Goal: Task Accomplishment & Management: Complete application form

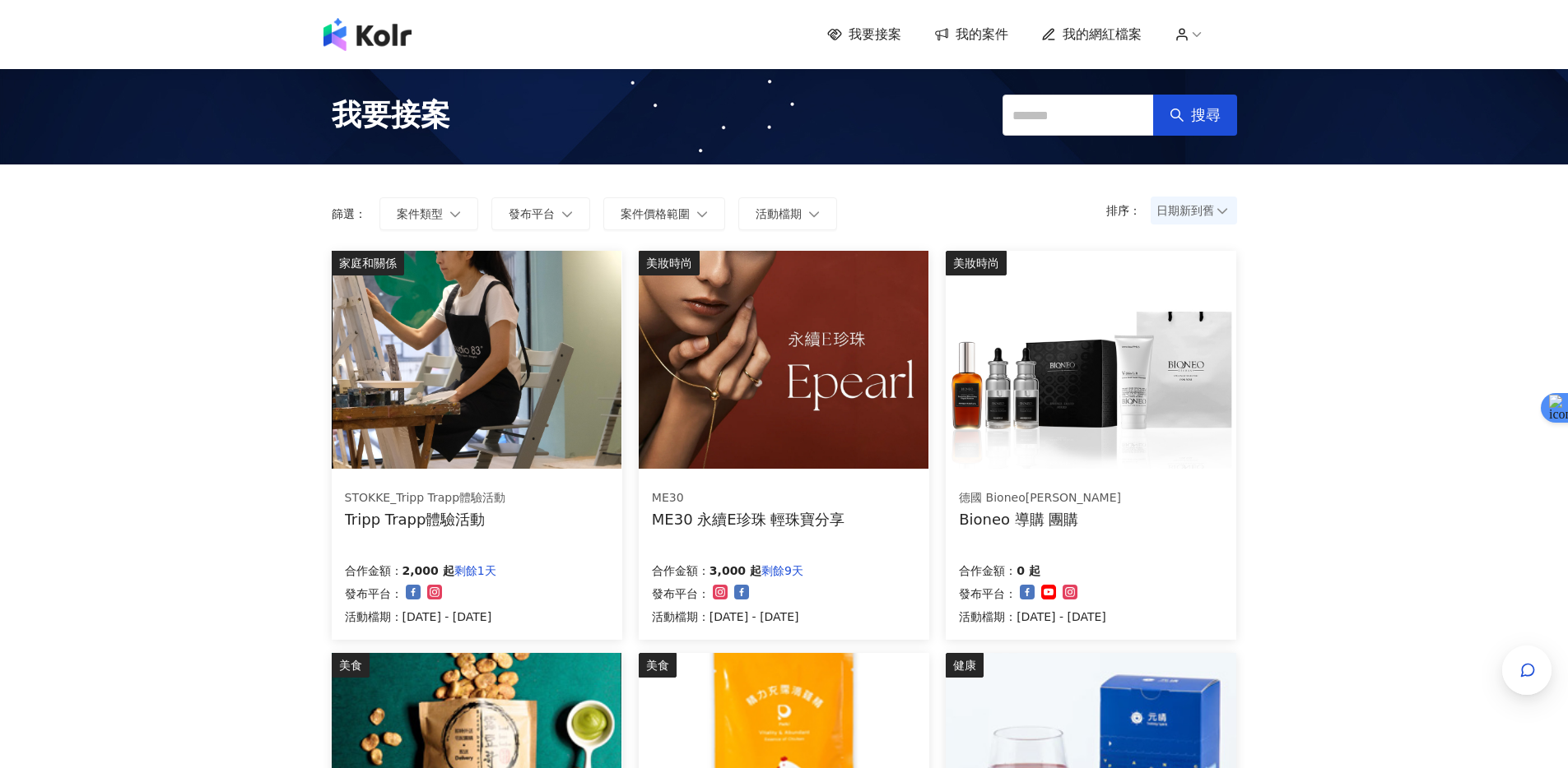
click at [973, 31] on span "我的案件" at bounding box center [981, 34] width 53 height 18
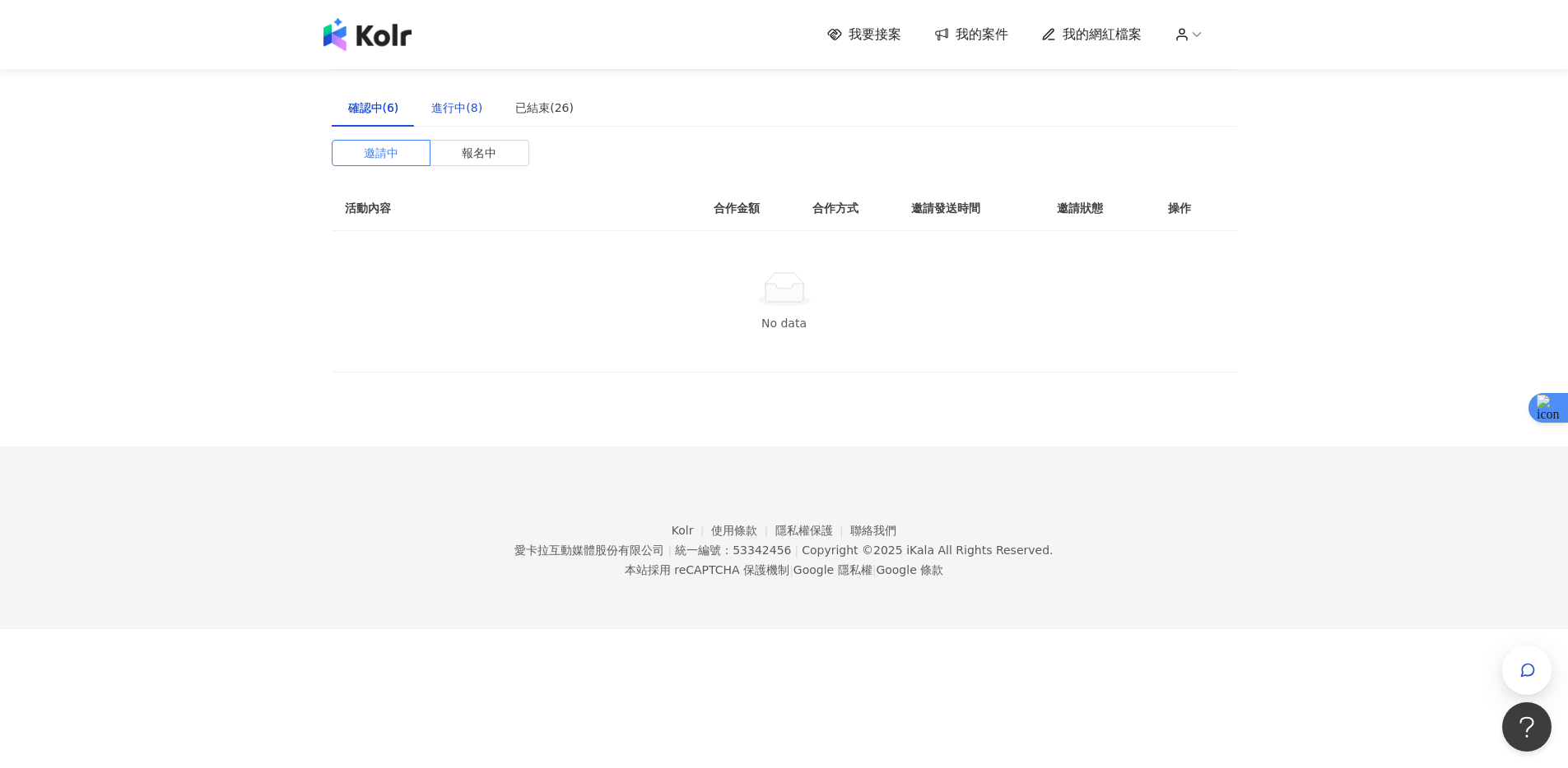
click at [449, 104] on div "進行中(8)" at bounding box center [456, 107] width 51 height 18
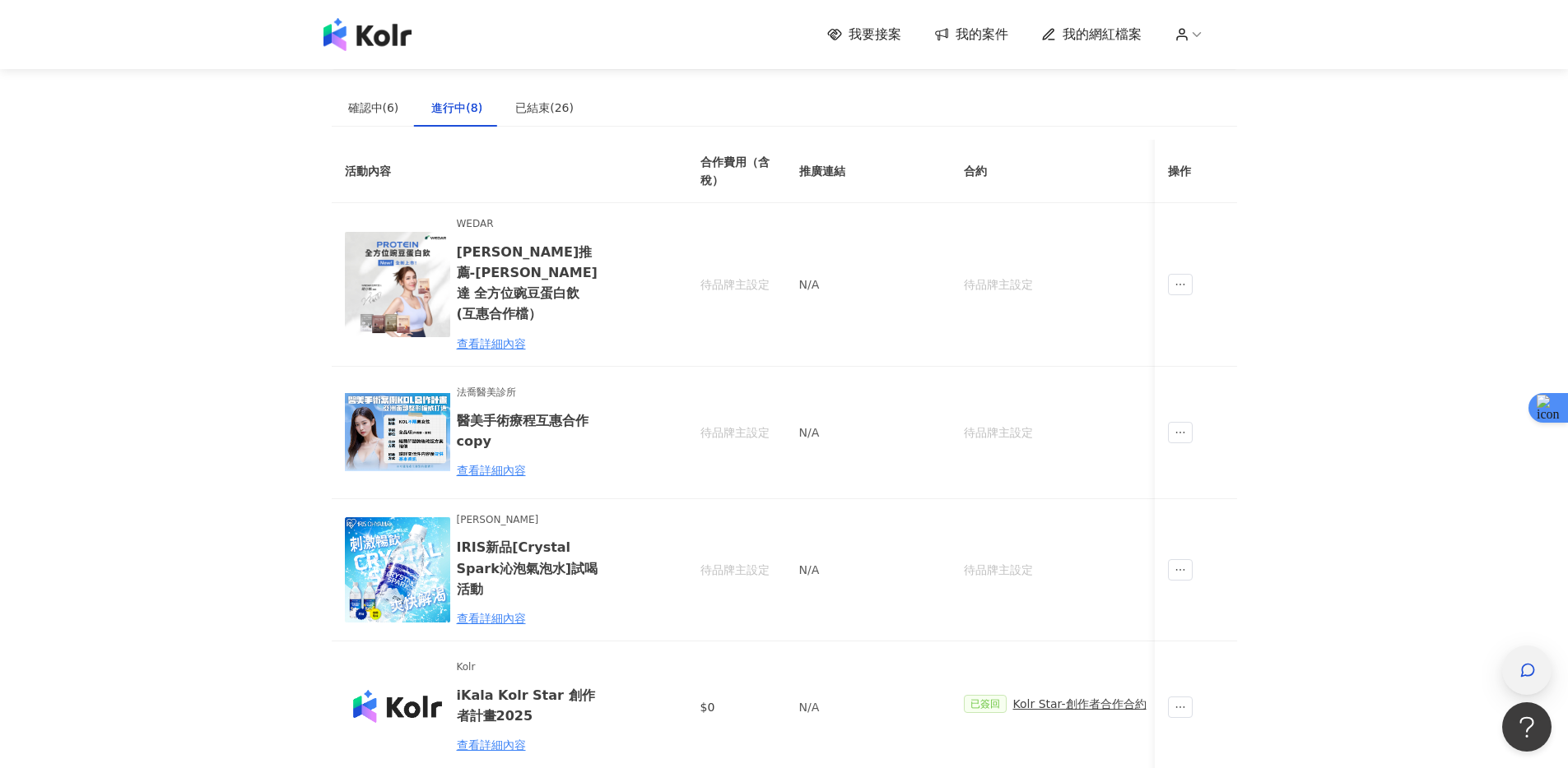
click at [1546, 682] on div "button" at bounding box center [1526, 670] width 49 height 49
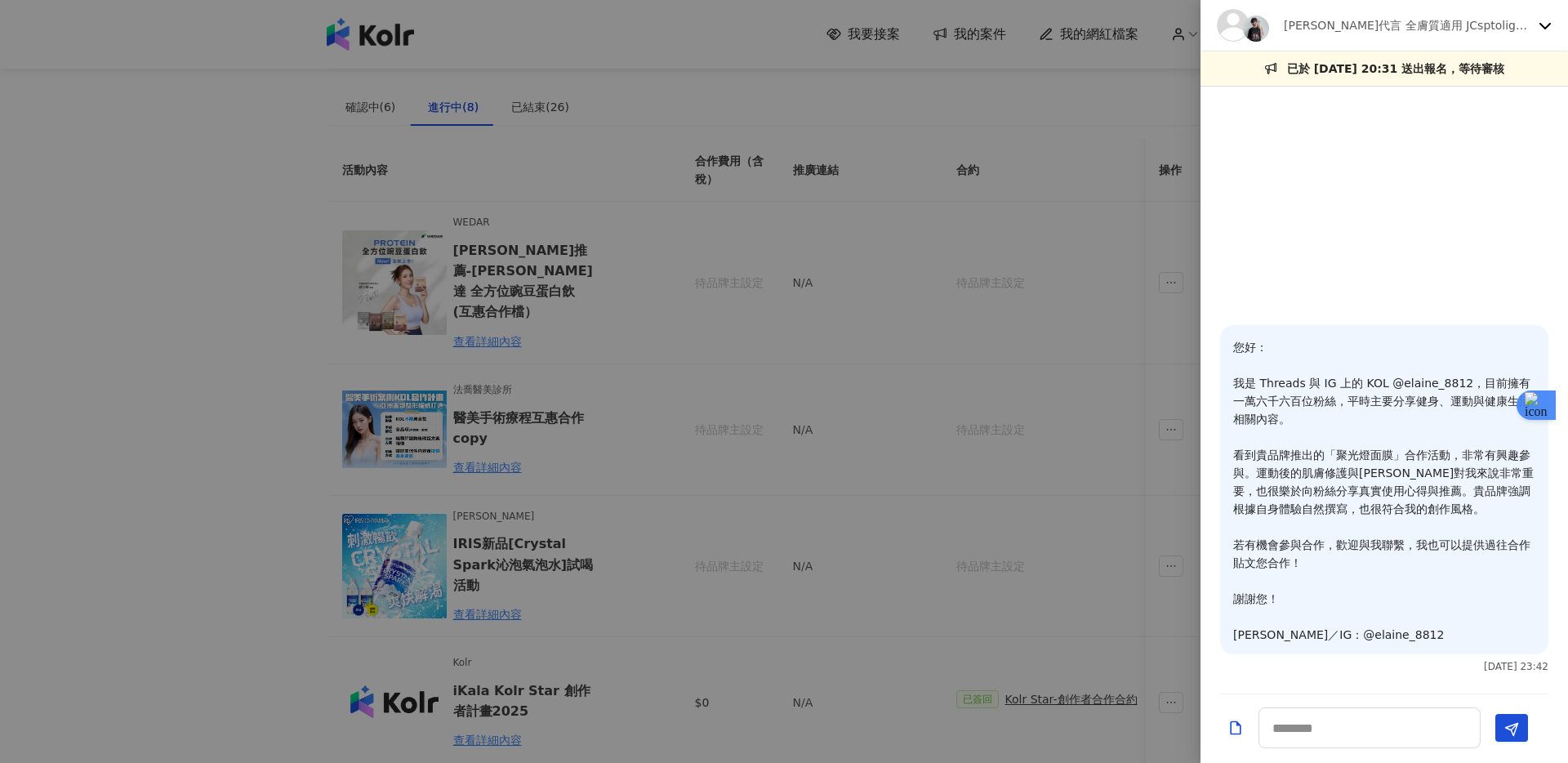
click at [1360, 18] on p "[PERSON_NAME]代言 全膚質適用 JCsptolight聚光燈面膜" at bounding box center [1407, 25] width 248 height 18
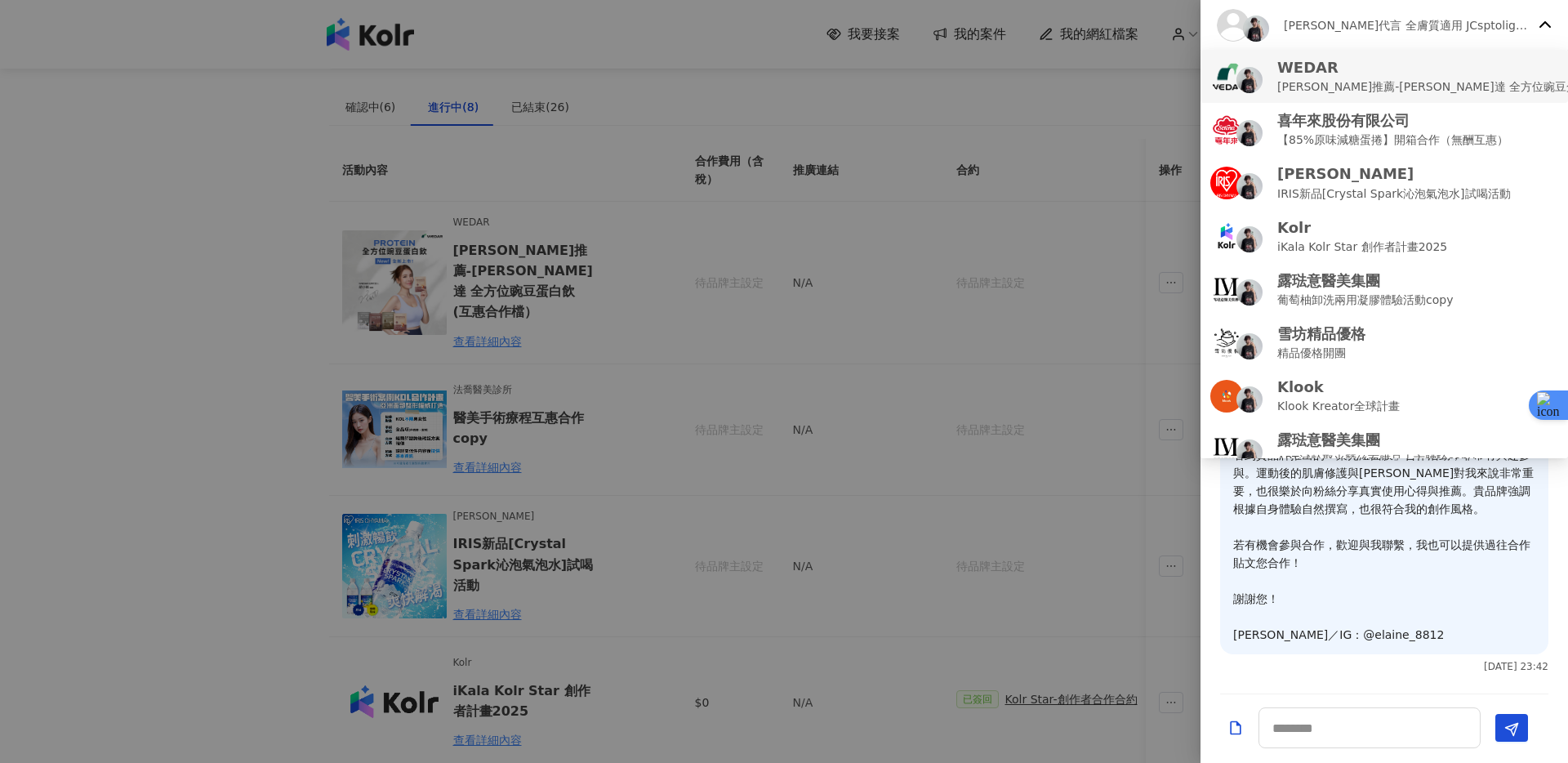
click at [1417, 79] on p "[PERSON_NAME]推薦-[PERSON_NAME]達 全方位豌豆蛋白飲 (互惠合作檔）" at bounding box center [1478, 86] width 400 height 18
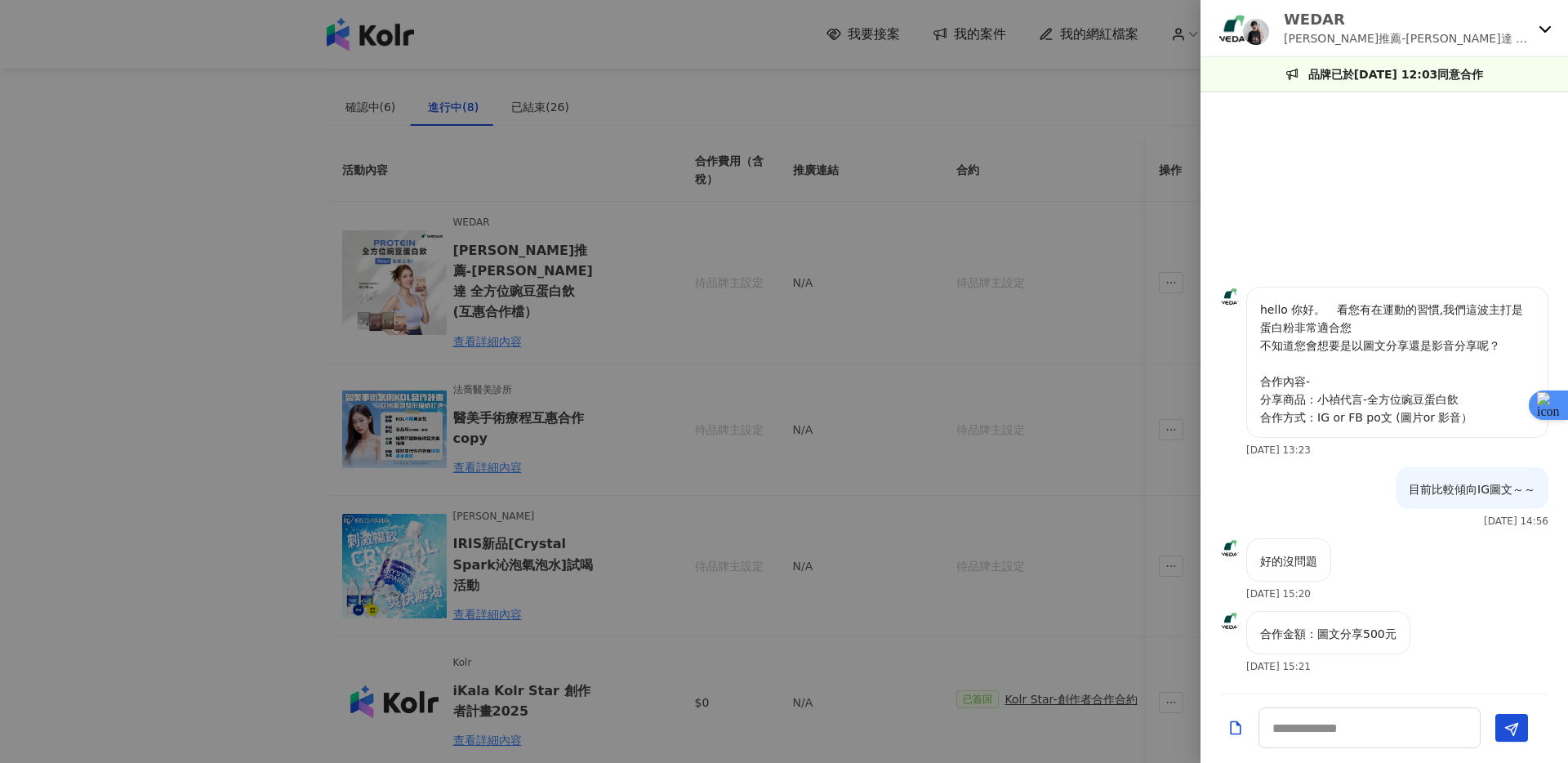
click at [1321, 15] on p "WEDAR" at bounding box center [1407, 19] width 248 height 21
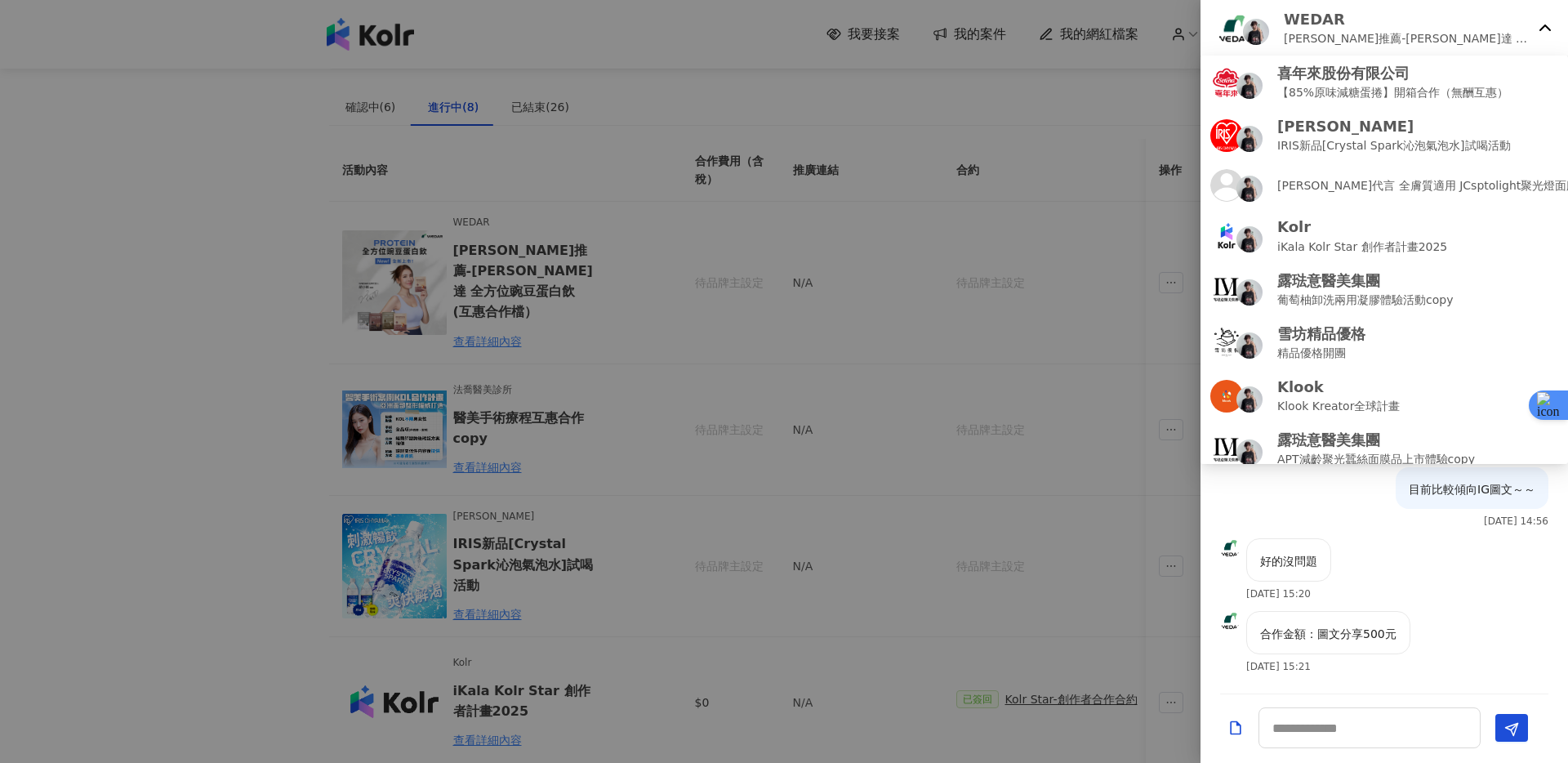
click at [1241, 33] on img at bounding box center [1233, 28] width 33 height 33
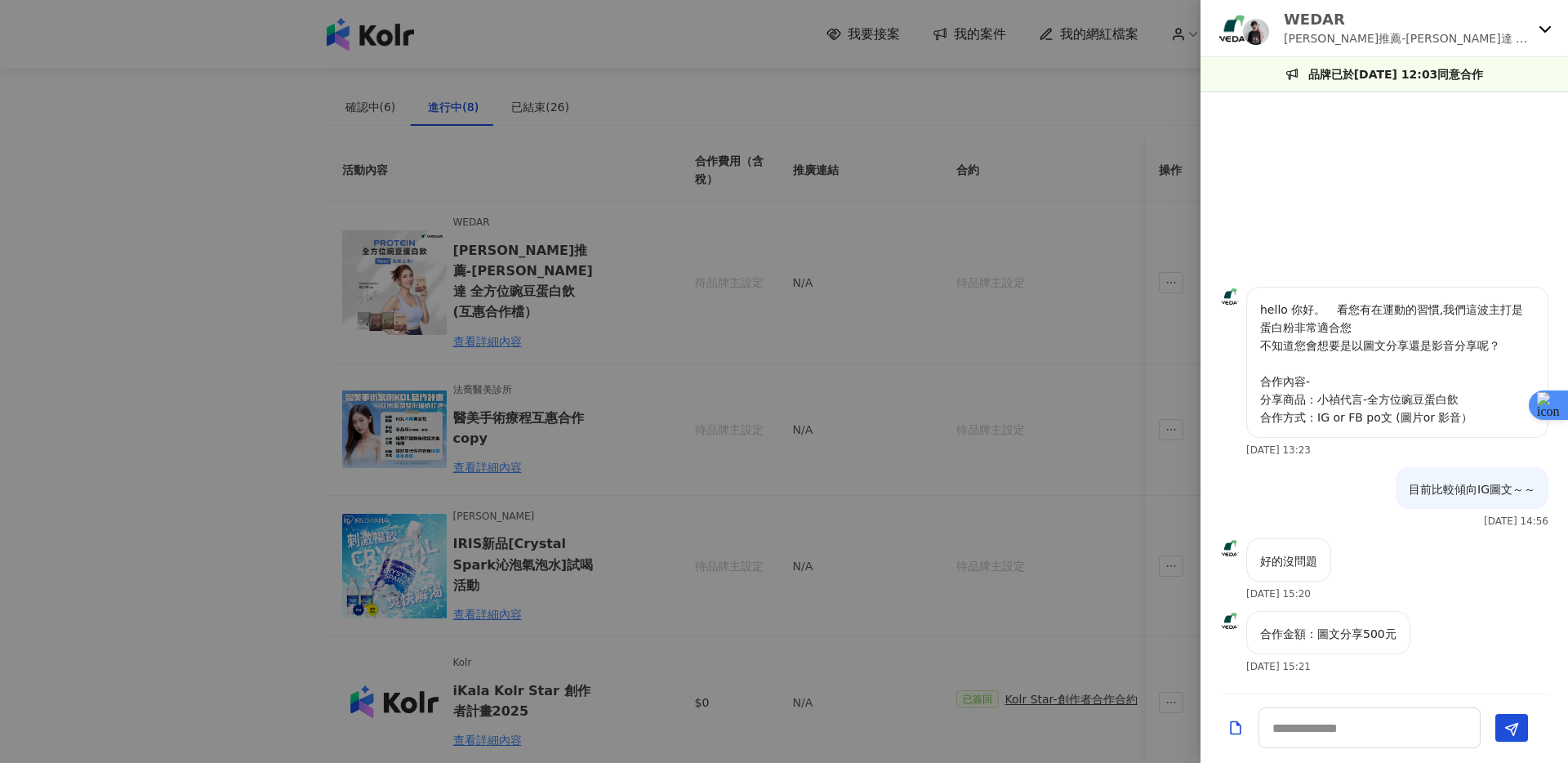
click at [441, 243] on div at bounding box center [784, 382] width 1568 height 763
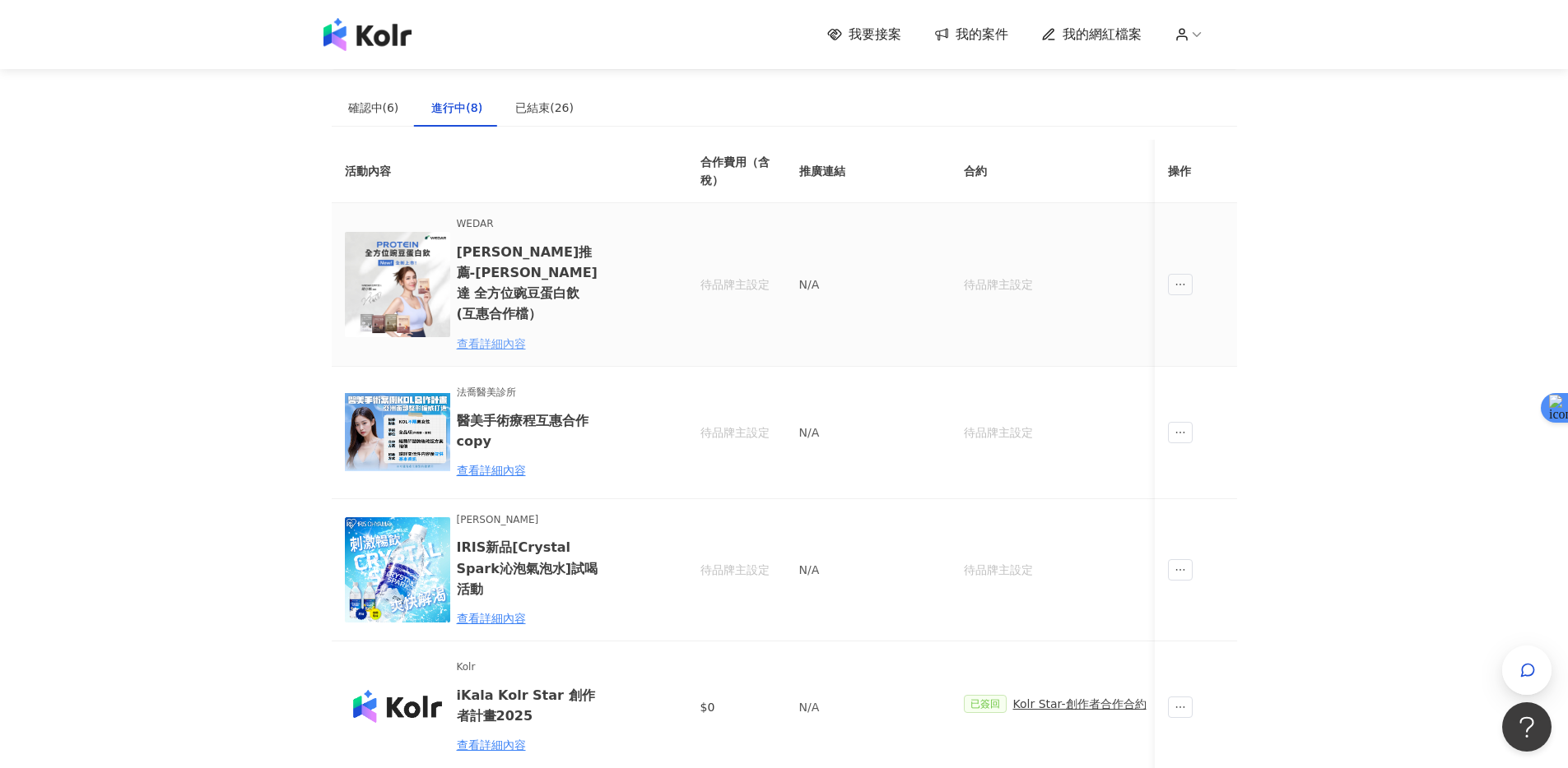
click at [473, 335] on div "查看詳細內容" at bounding box center [529, 343] width 144 height 18
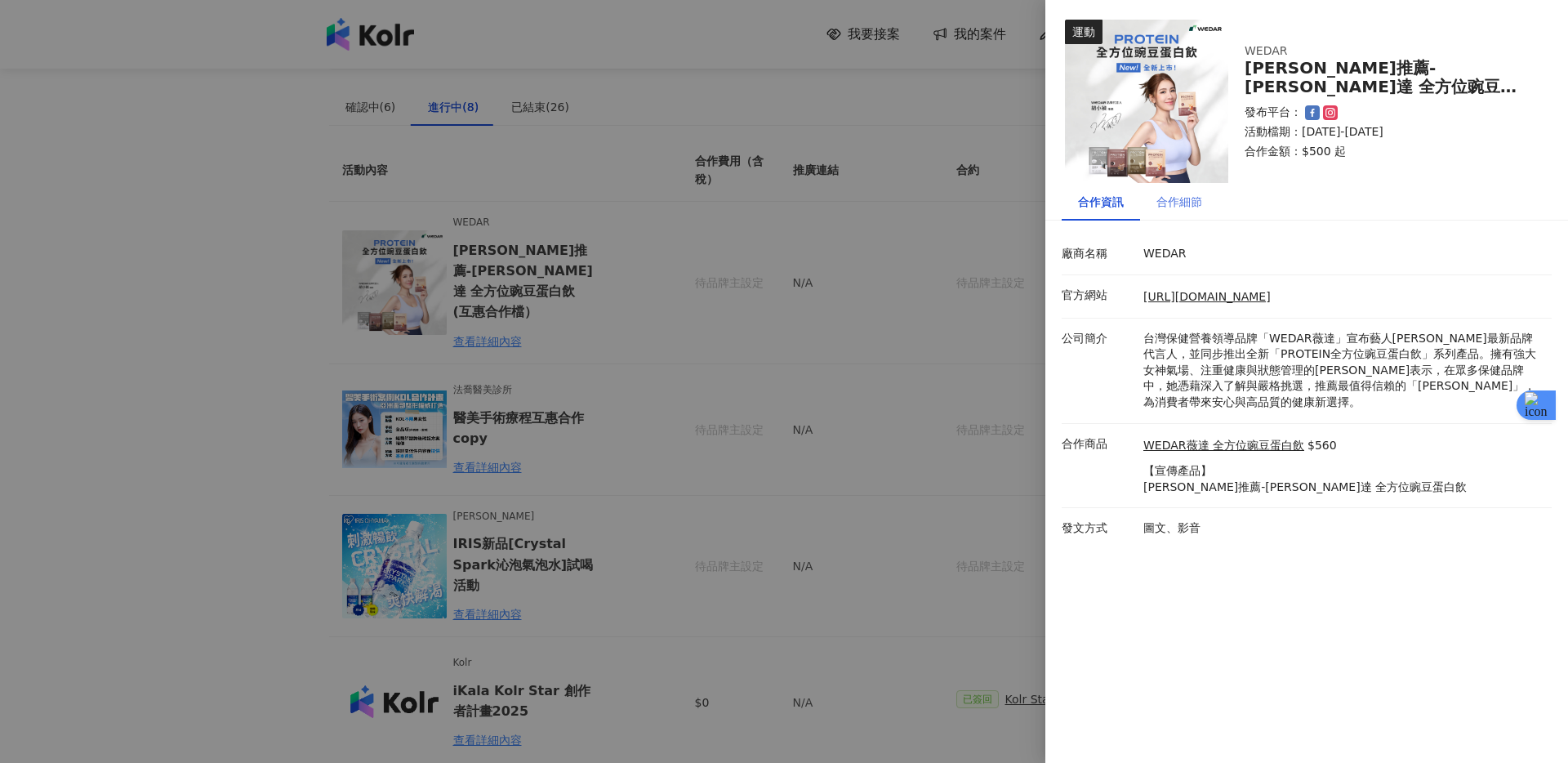
click at [1186, 214] on div "合作細節" at bounding box center [1179, 202] width 78 height 38
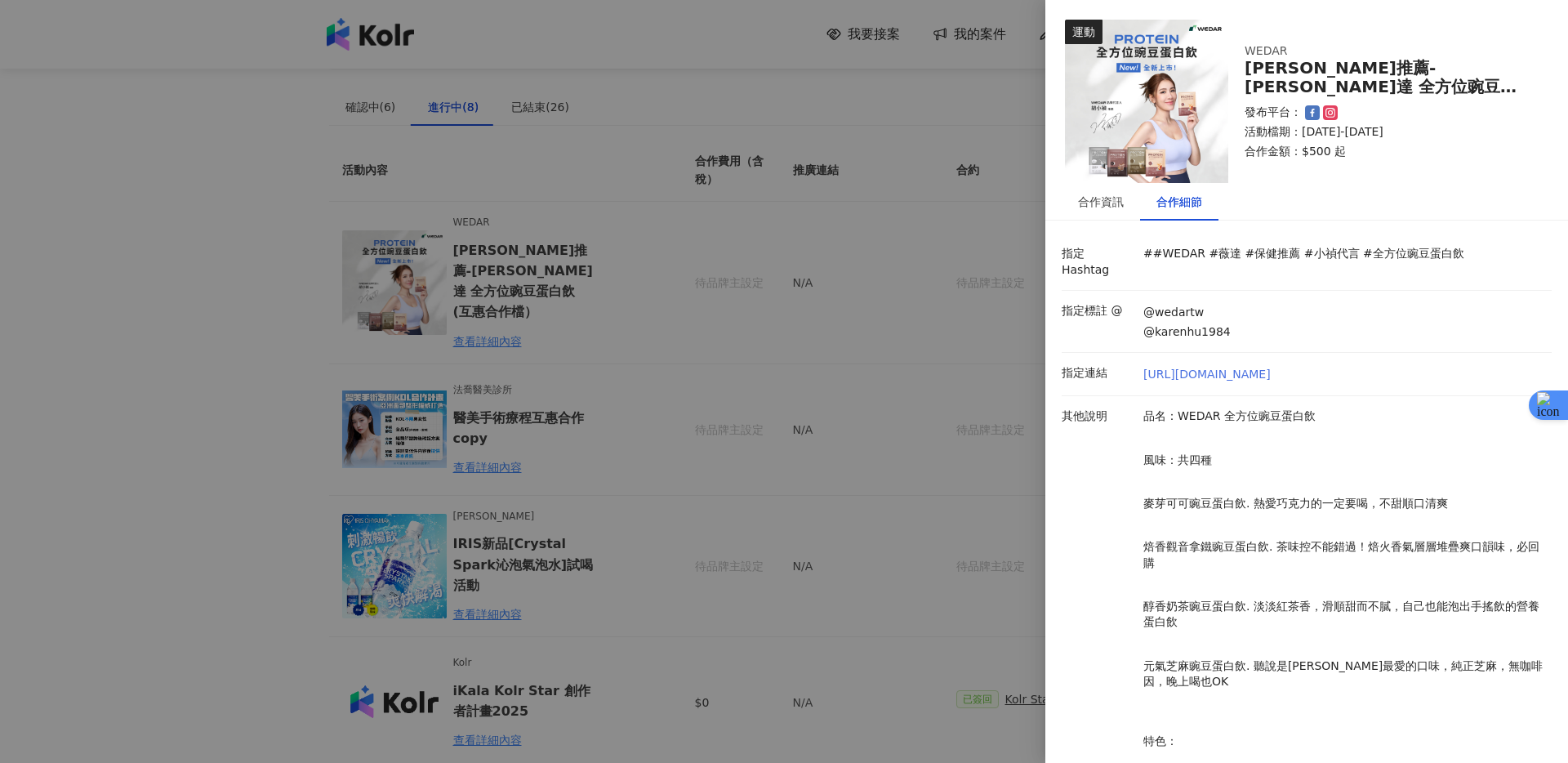
click at [1182, 367] on link "[URL][DOMAIN_NAME]" at bounding box center [1207, 375] width 127 height 16
click at [1088, 205] on div "合作資訊" at bounding box center [1101, 202] width 46 height 18
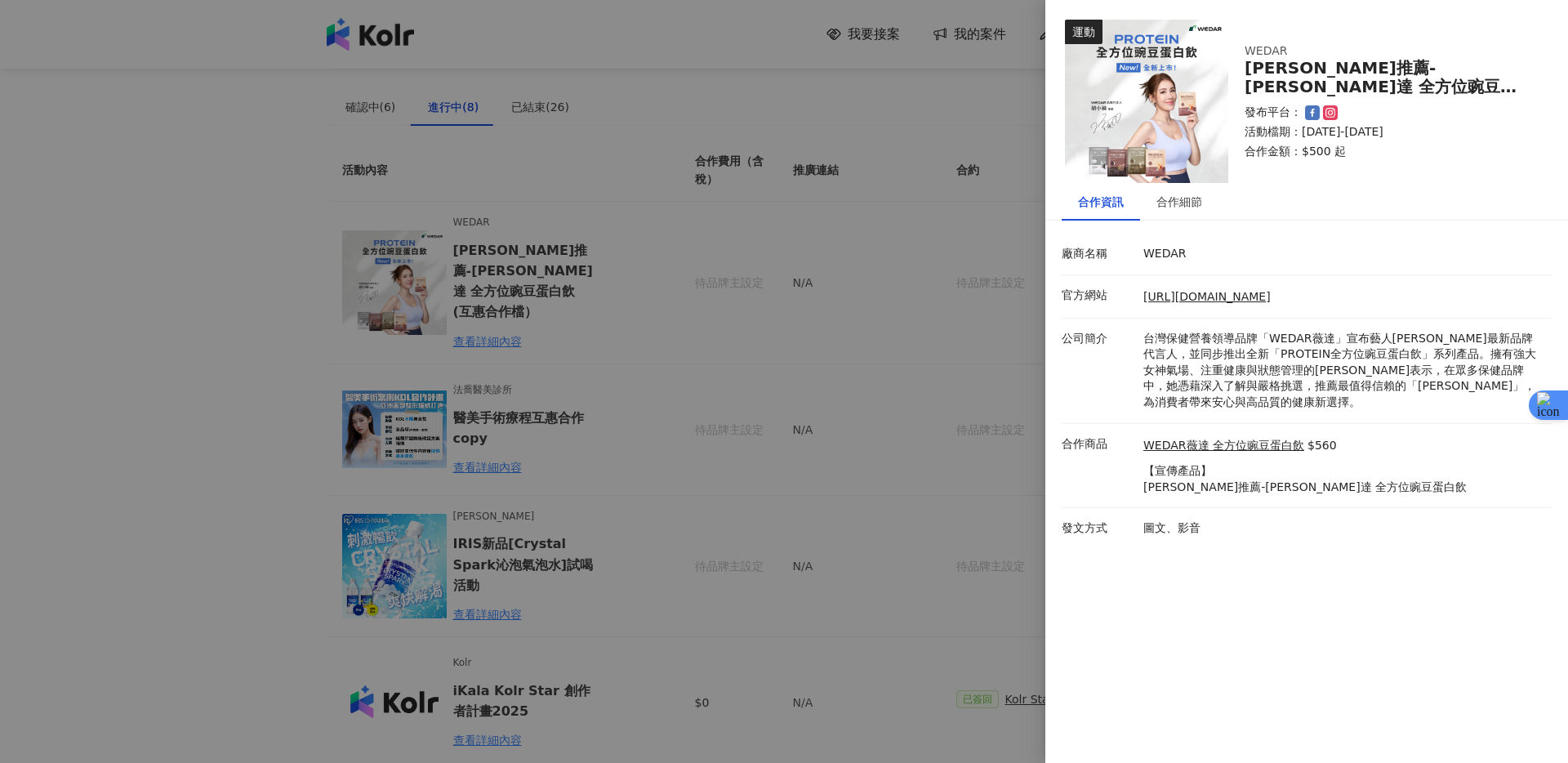
click at [886, 299] on div at bounding box center [784, 382] width 1568 height 763
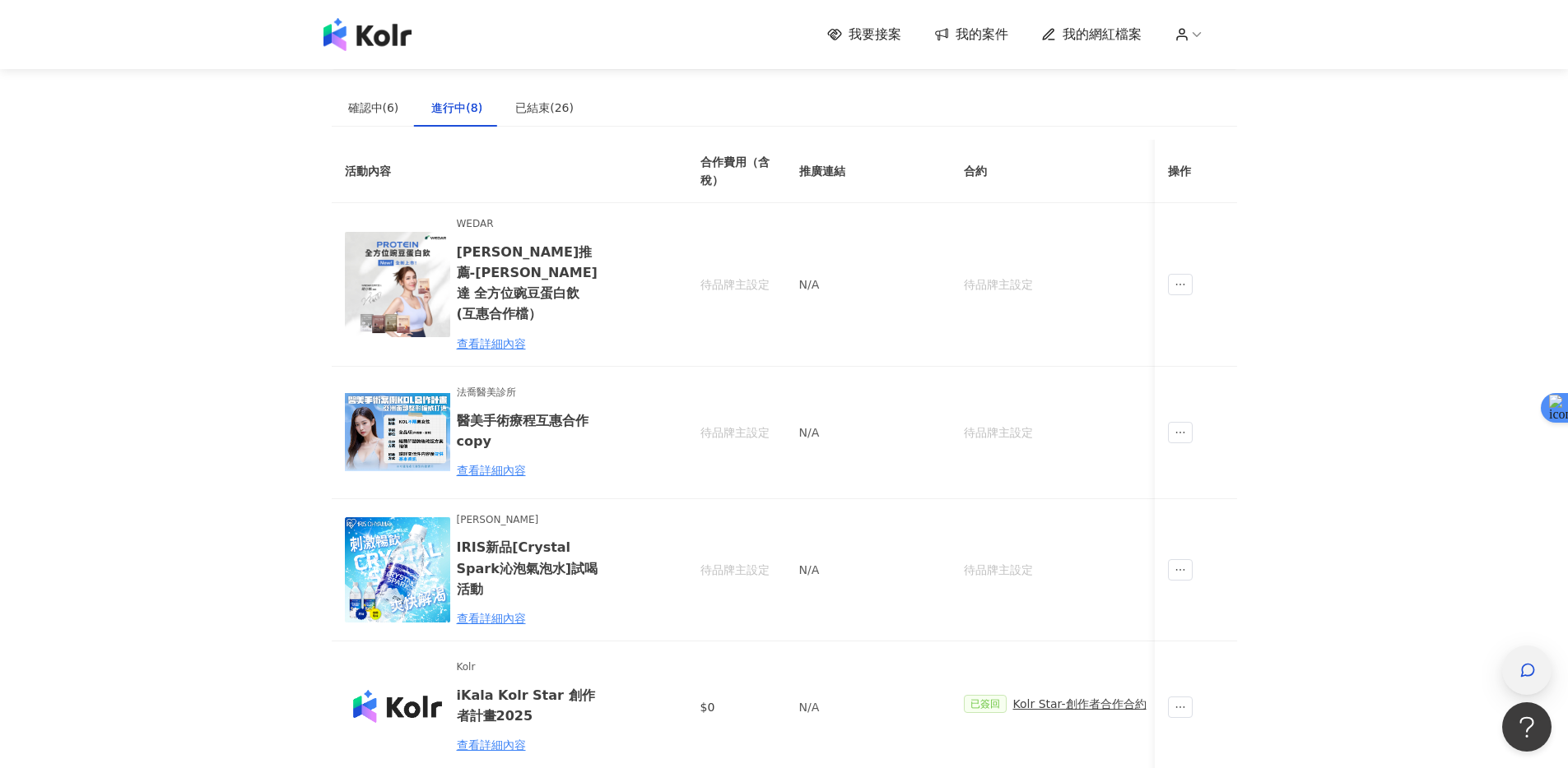
click at [1520, 655] on div "button" at bounding box center [1526, 670] width 22 height 37
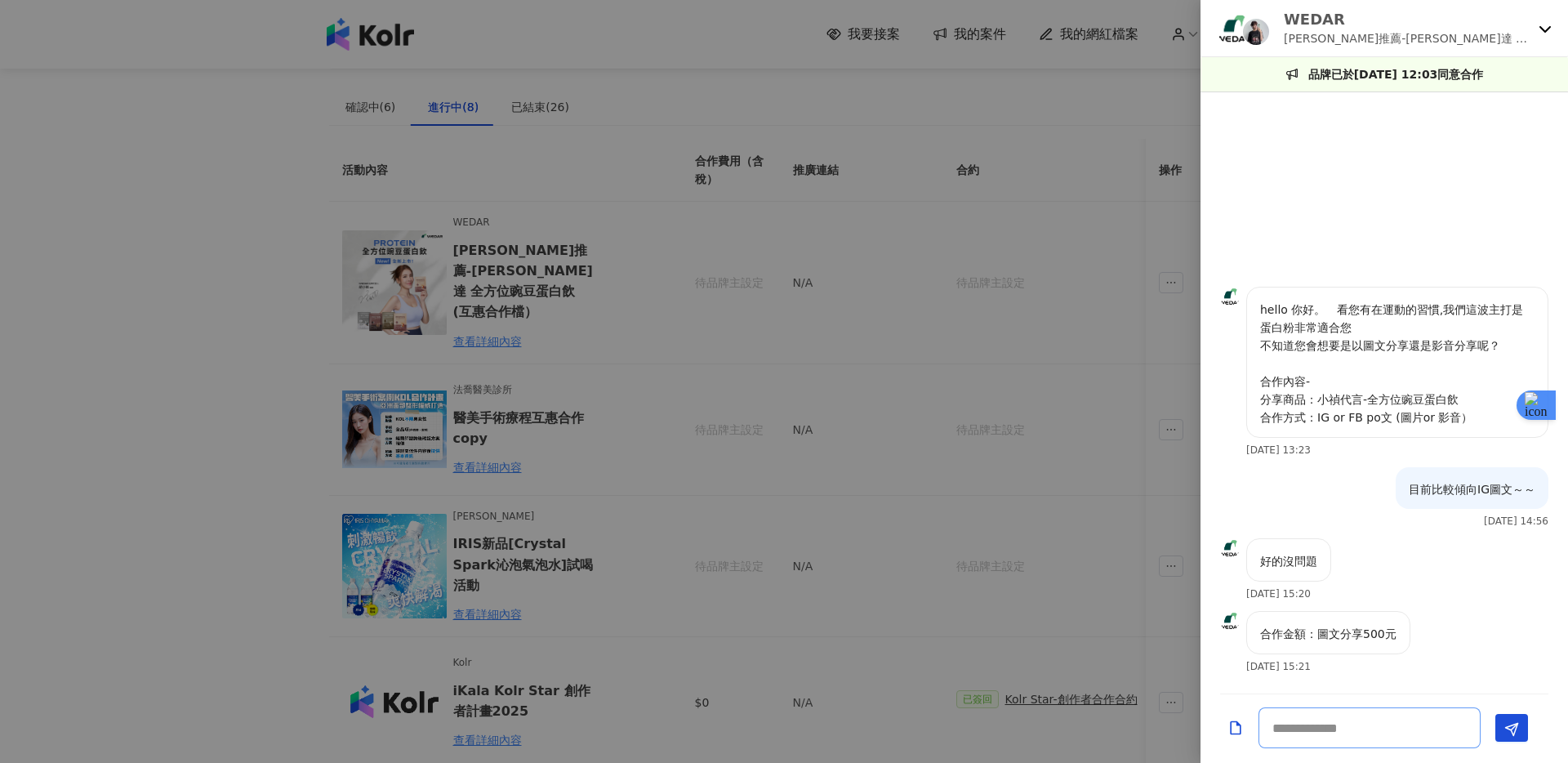
click at [1395, 738] on textarea at bounding box center [1370, 729] width 222 height 41
type textarea "**"
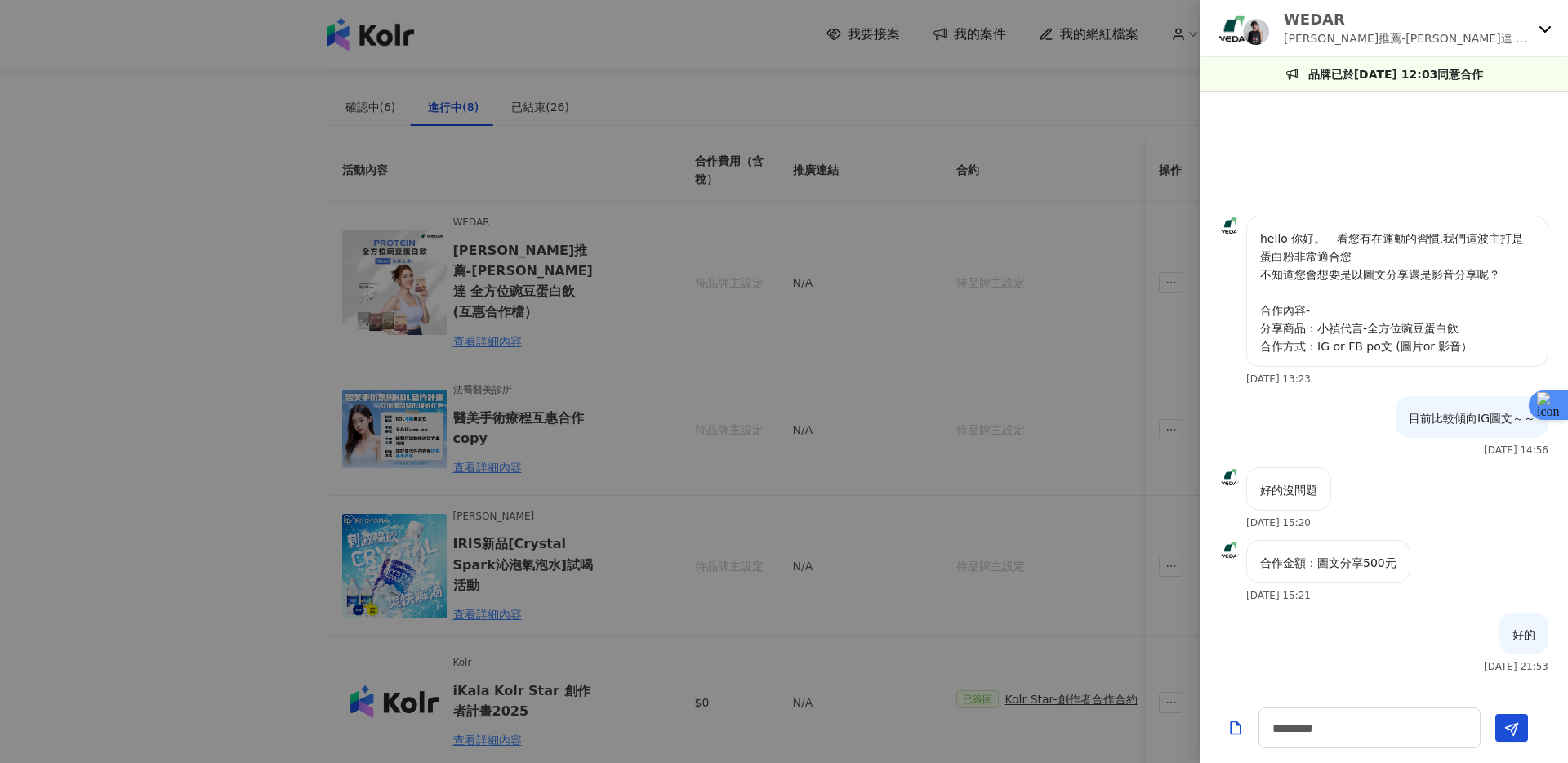
click at [528, 310] on div at bounding box center [784, 382] width 1568 height 763
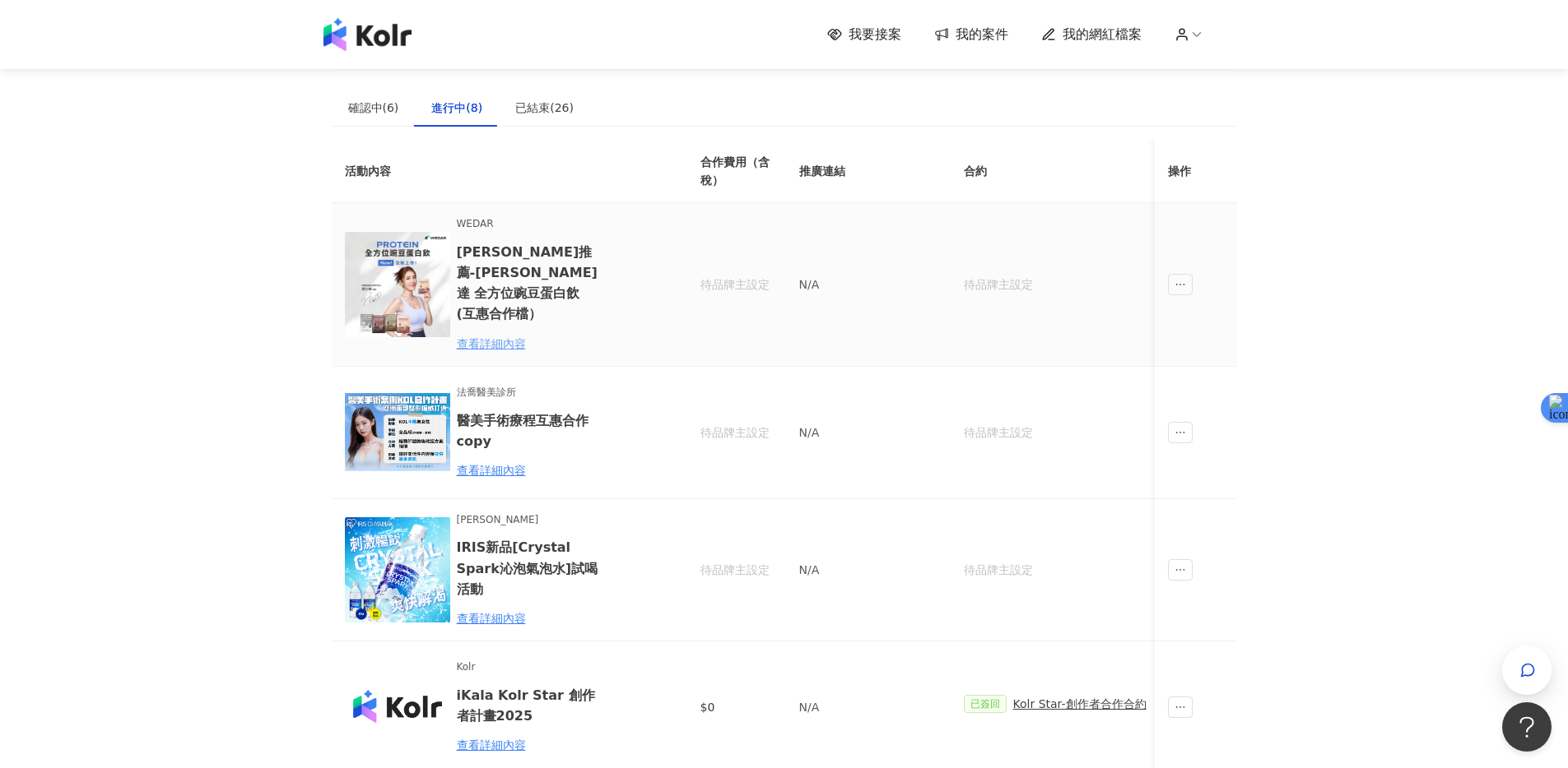
click at [517, 335] on div "查看詳細內容" at bounding box center [529, 343] width 144 height 18
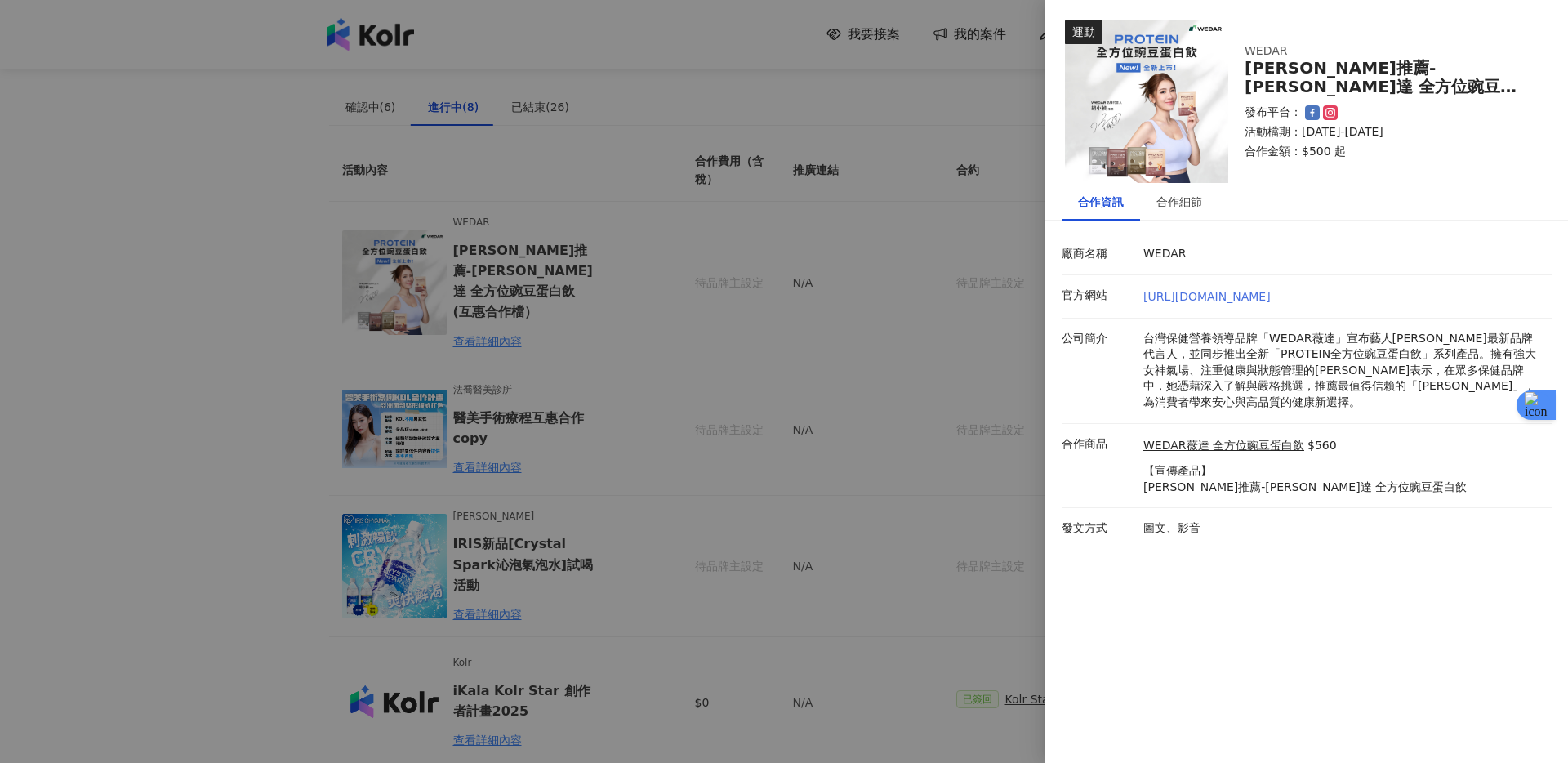
click at [1215, 301] on link "[URL][DOMAIN_NAME]" at bounding box center [1207, 296] width 127 height 13
click at [1191, 215] on div "合作細節" at bounding box center [1179, 202] width 78 height 38
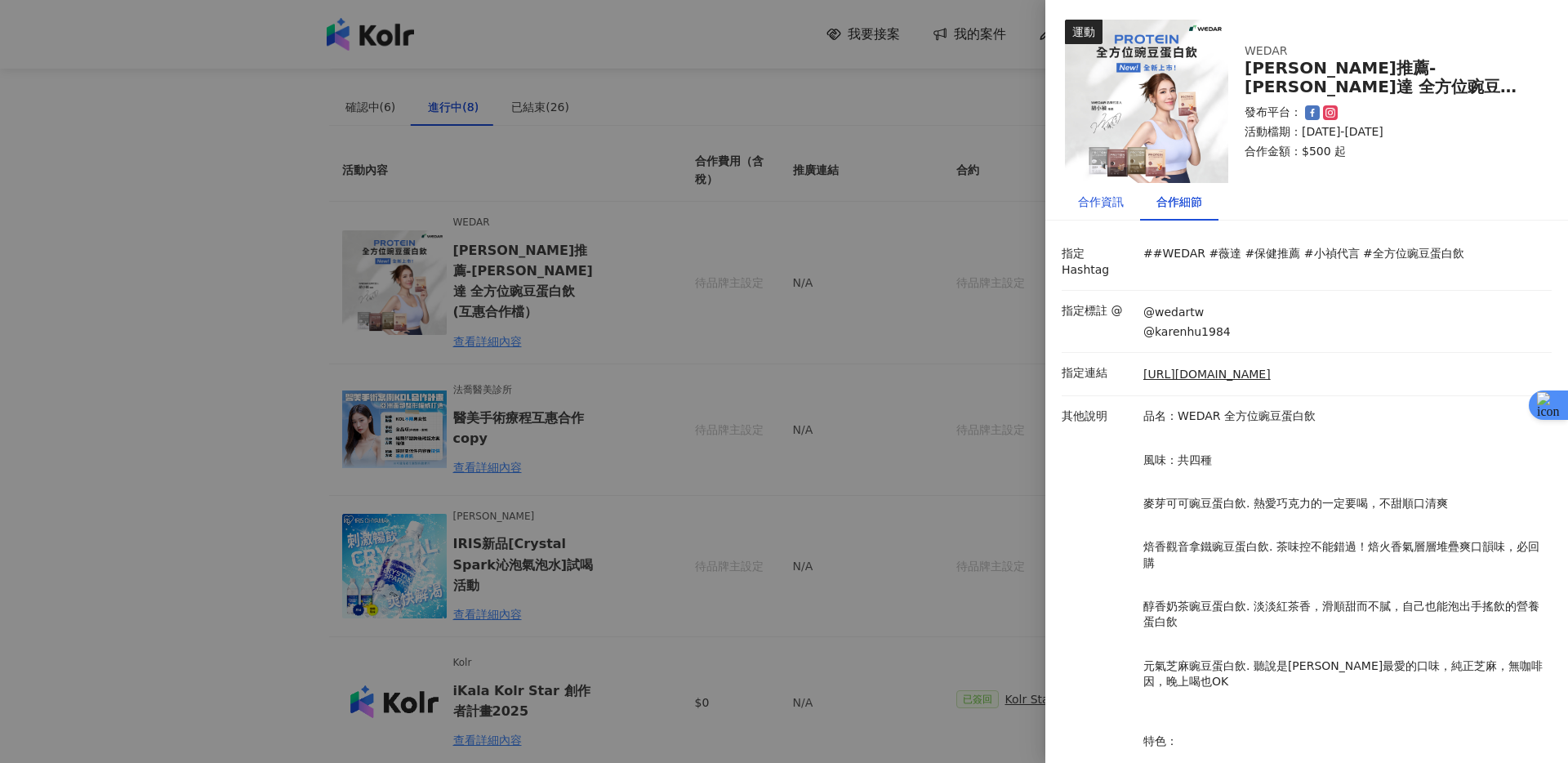
click at [1118, 201] on div "合作資訊" at bounding box center [1101, 202] width 46 height 18
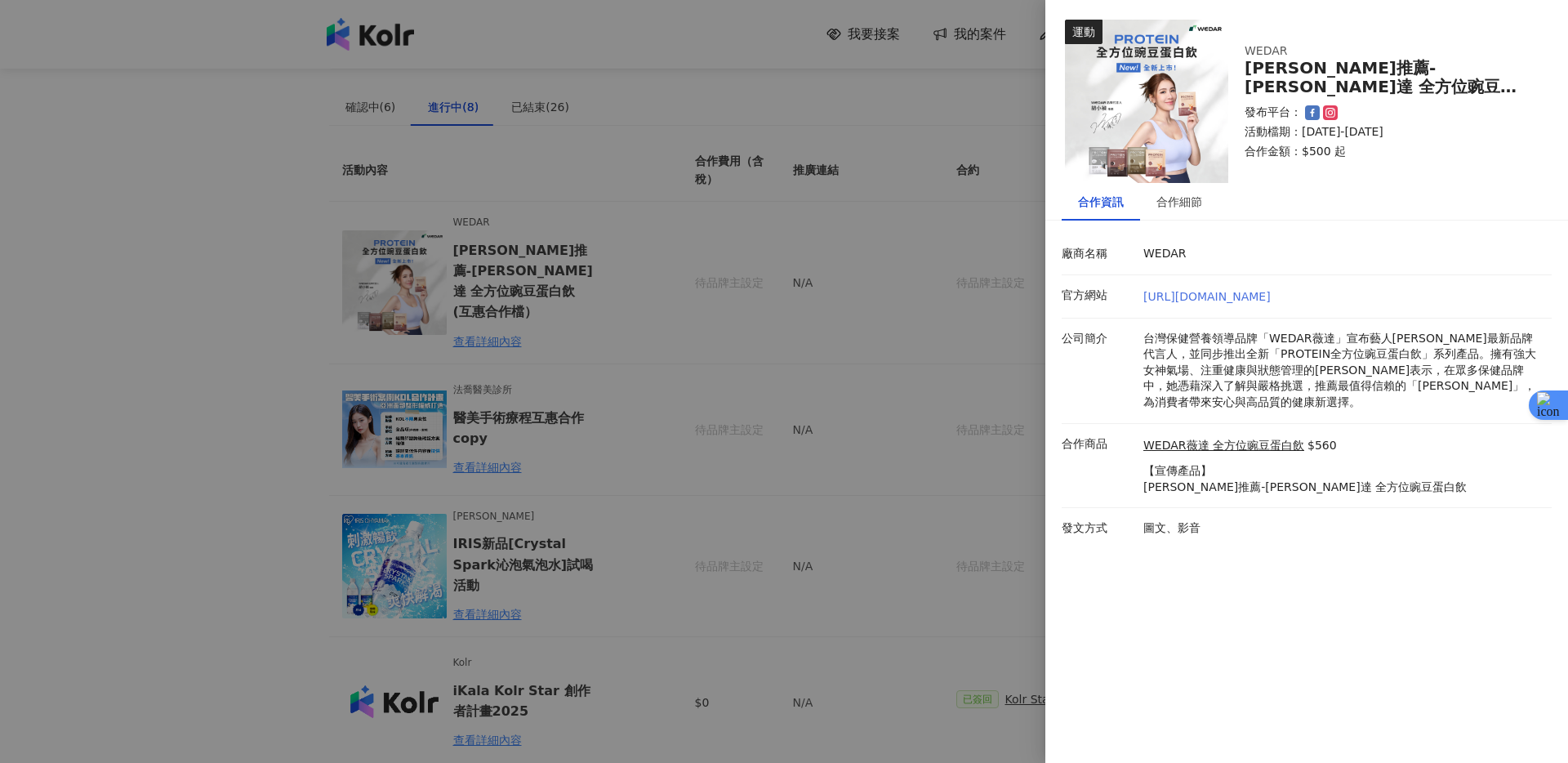
click at [1204, 296] on link "[URL][DOMAIN_NAME]" at bounding box center [1207, 296] width 127 height 13
click at [1182, 212] on div "合作細節" at bounding box center [1179, 202] width 78 height 38
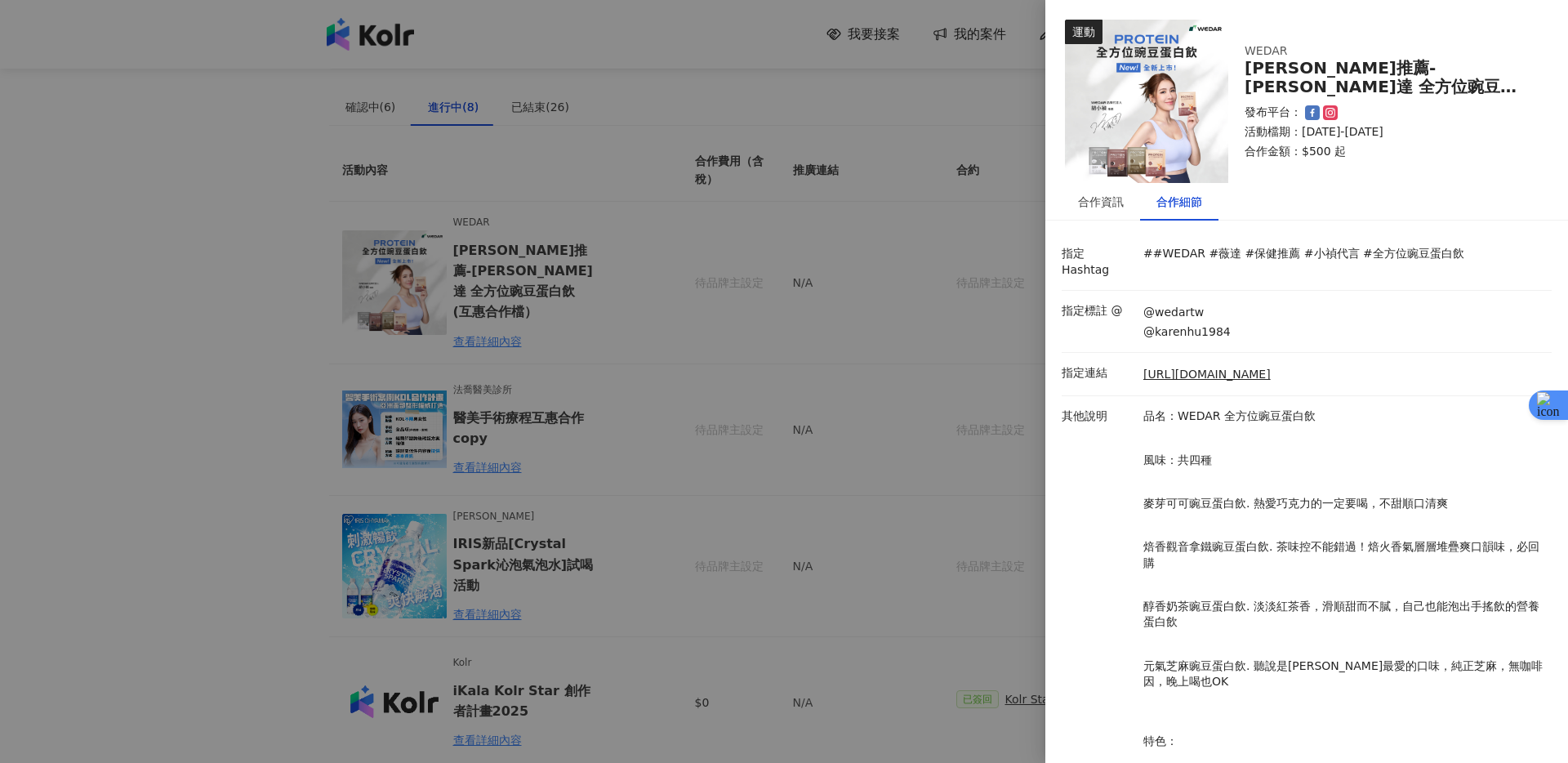
click at [989, 301] on div at bounding box center [784, 382] width 1568 height 763
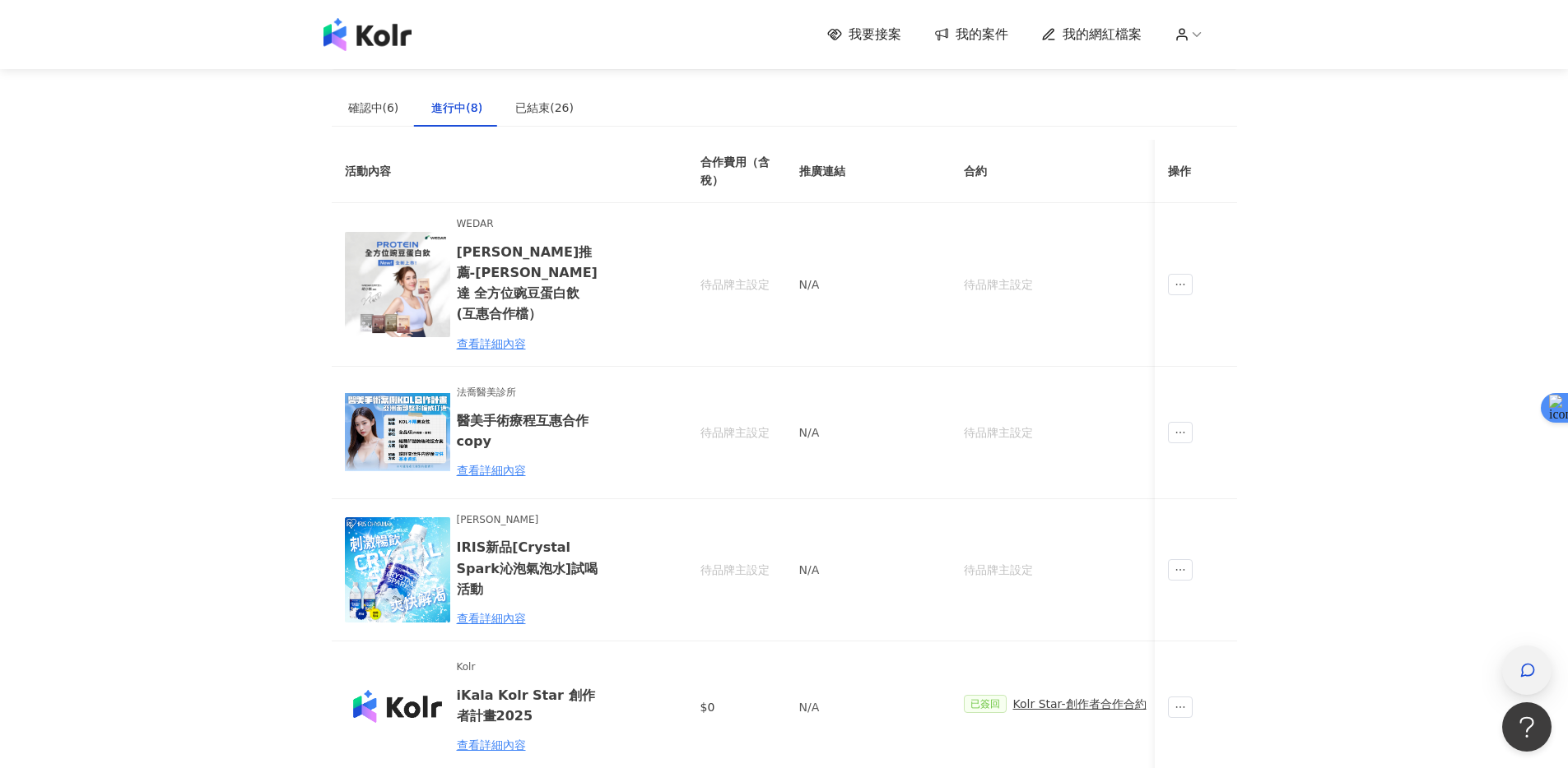
click at [1543, 668] on div "button" at bounding box center [1526, 670] width 49 height 49
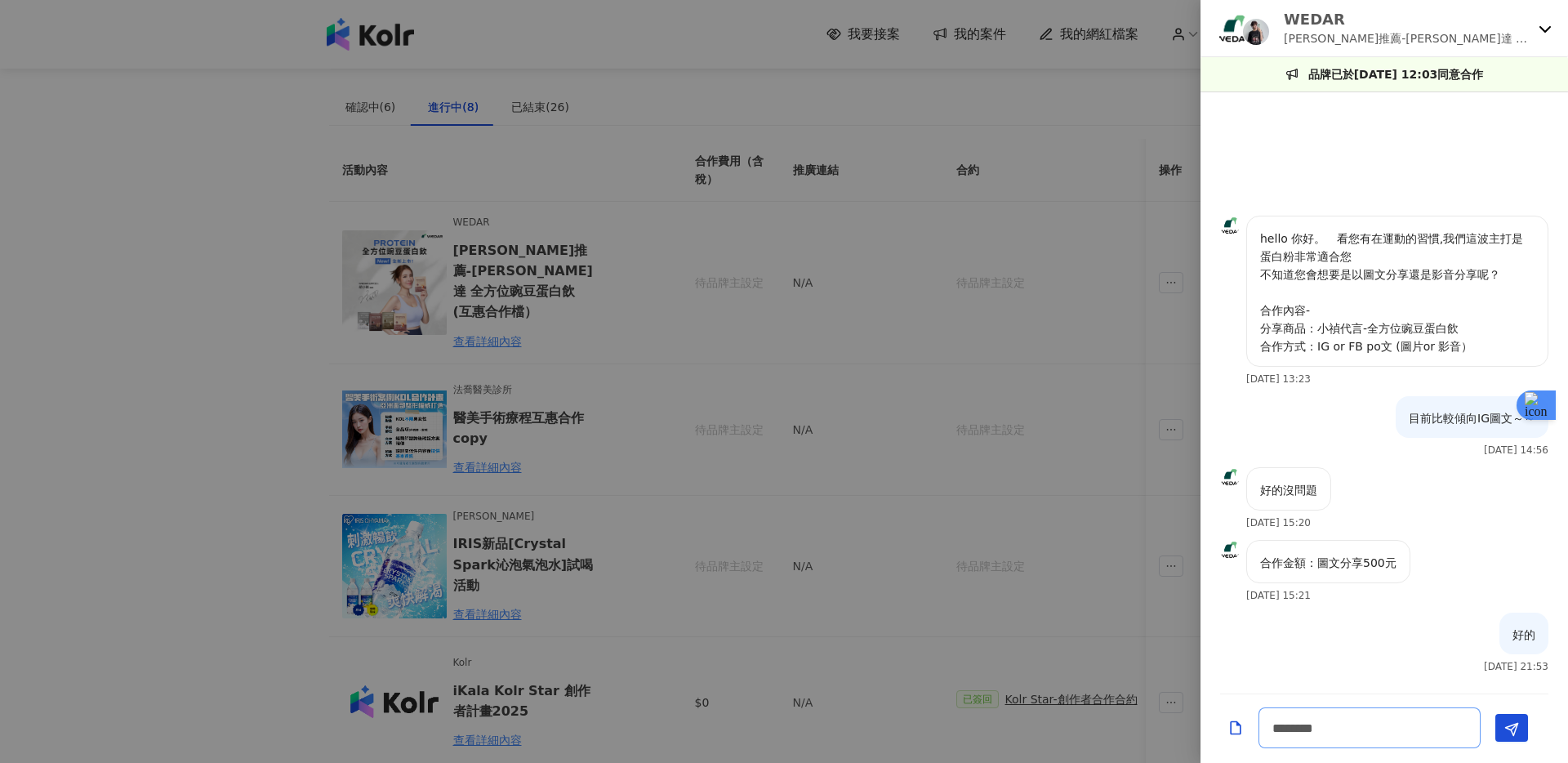
click at [1383, 730] on textarea "********" at bounding box center [1370, 729] width 222 height 41
drag, startPoint x: 1389, startPoint y: 735, endPoint x: 1351, endPoint y: 729, distance: 38.5
click at [1351, 729] on textarea "********" at bounding box center [1370, 729] width 222 height 41
type textarea "**********"
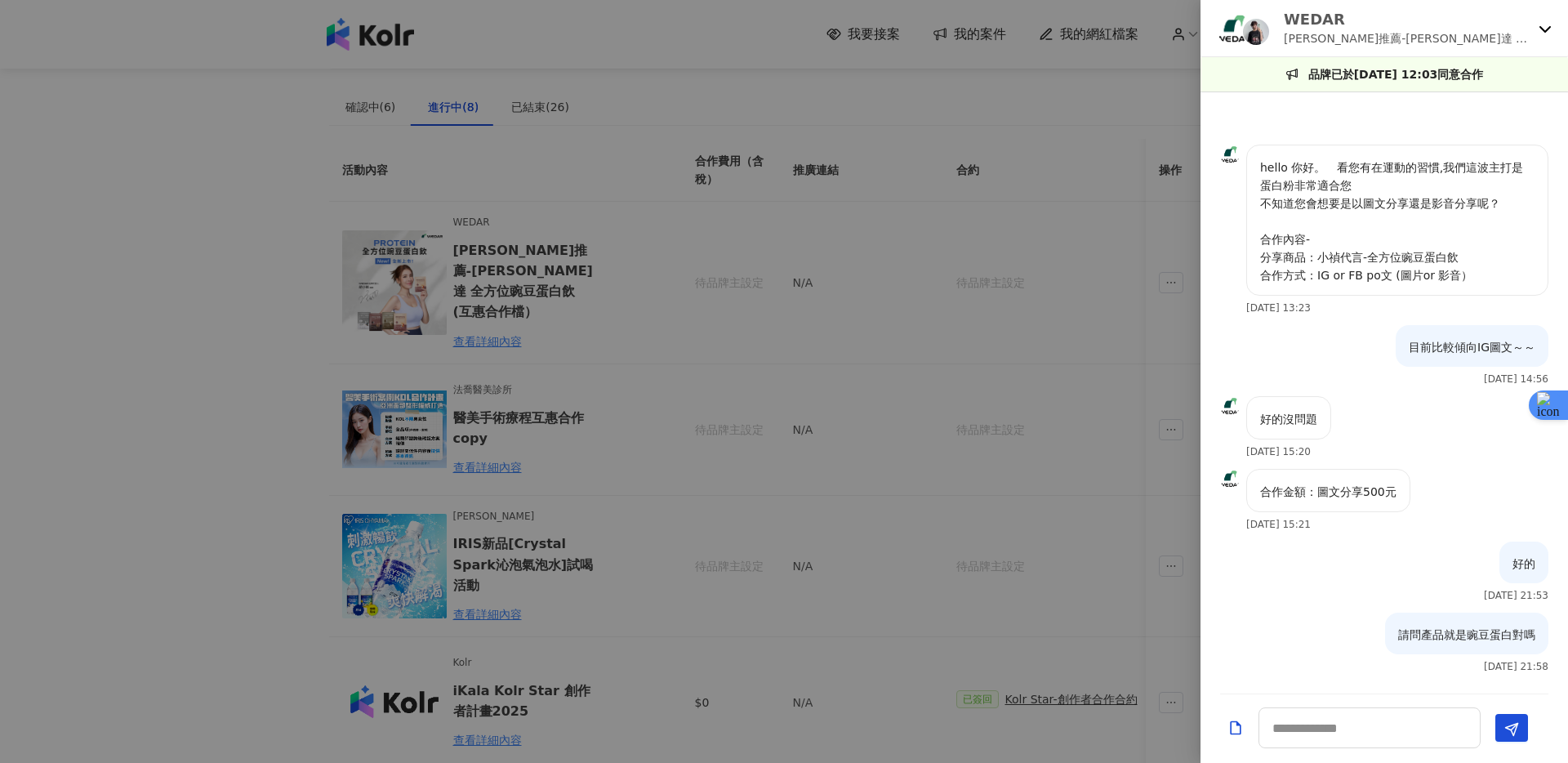
click at [1182, 135] on div at bounding box center [784, 382] width 1568 height 763
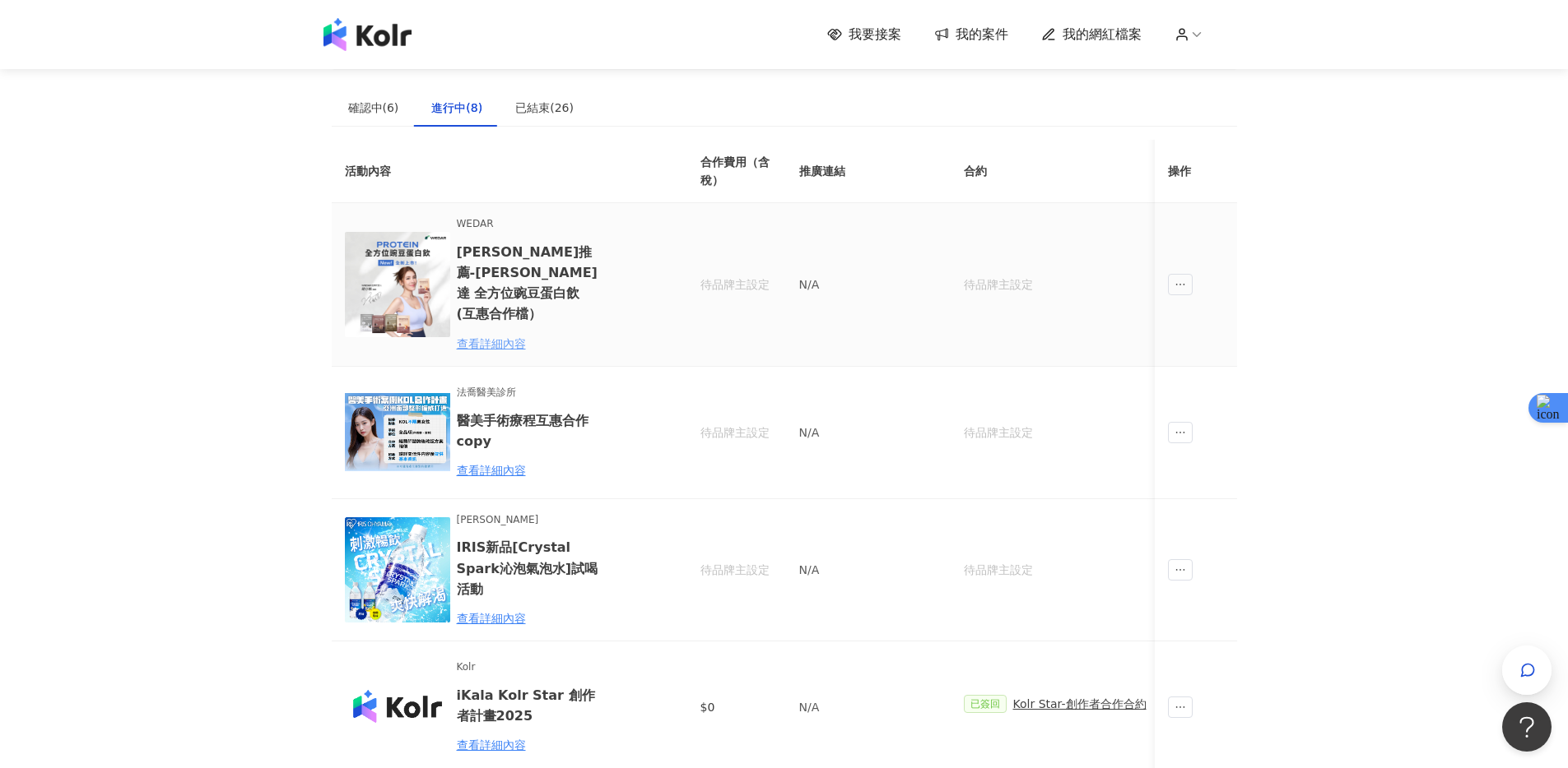
click at [510, 335] on div "查看詳細內容" at bounding box center [529, 343] width 144 height 18
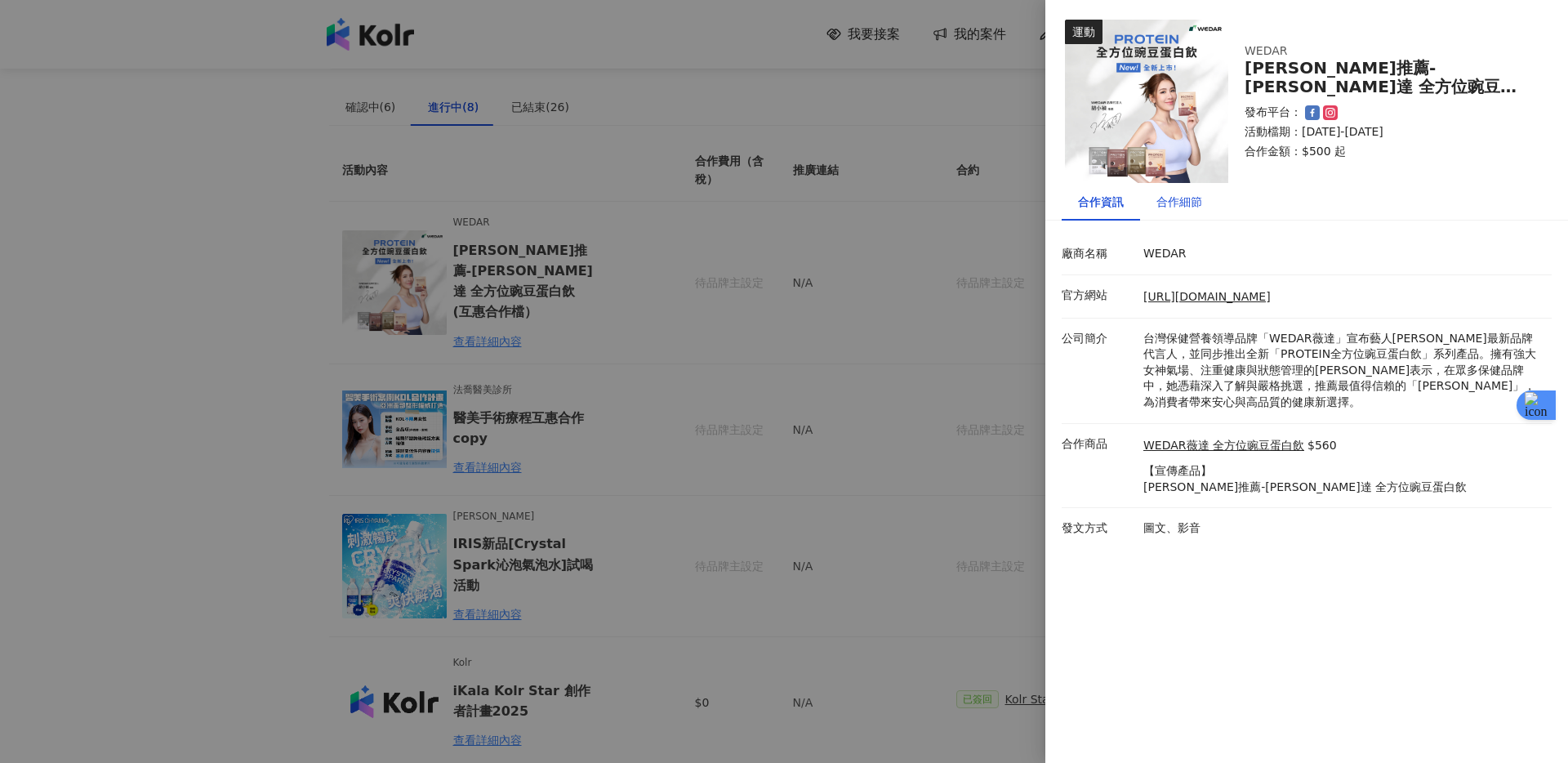
click at [1182, 198] on div "合作細節" at bounding box center [1179, 202] width 46 height 18
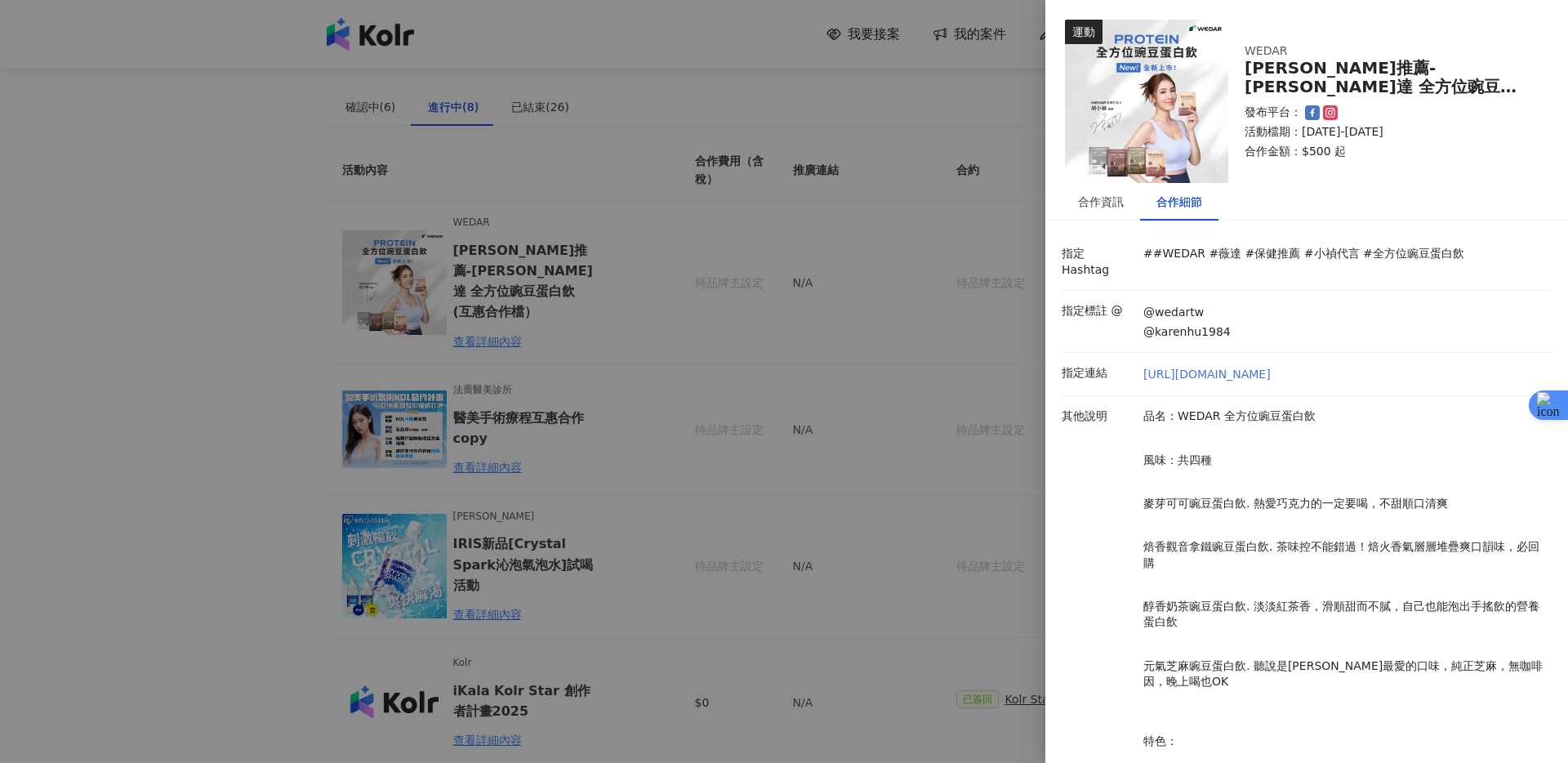
click at [1189, 367] on link "[URL][DOMAIN_NAME]" at bounding box center [1207, 375] width 127 height 16
